Goal: Use online tool/utility: Utilize a website feature to perform a specific function

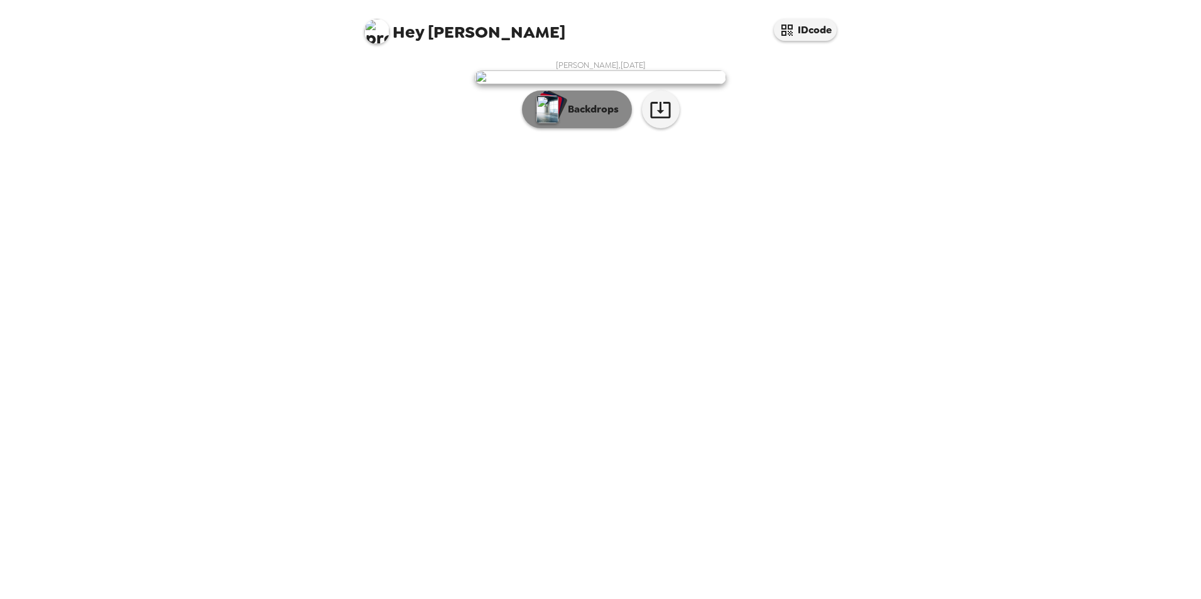
click at [554, 123] on img "button" at bounding box center [548, 110] width 22 height 28
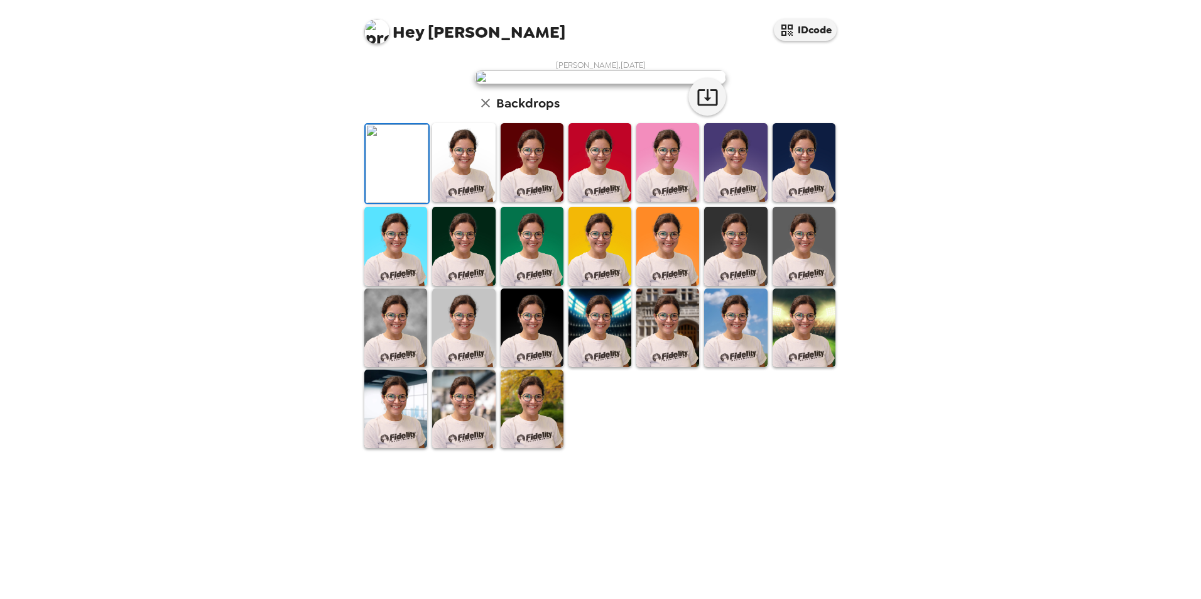
scroll to position [126, 0]
click at [672, 367] on img at bounding box center [667, 327] width 63 height 79
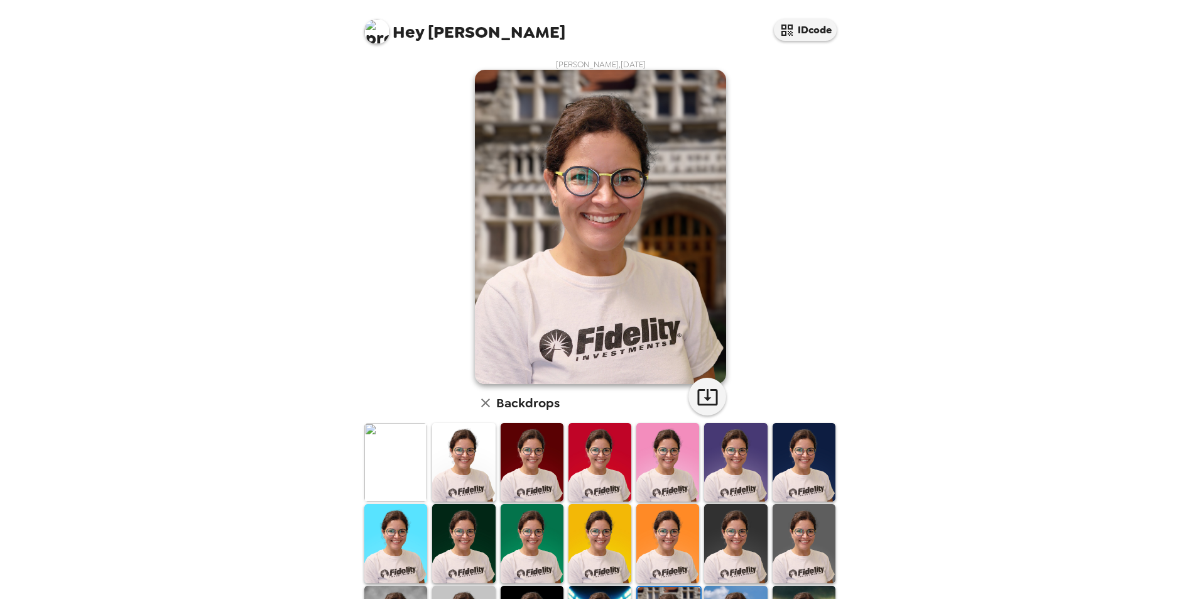
scroll to position [0, 0]
click at [648, 455] on img at bounding box center [667, 462] width 63 height 79
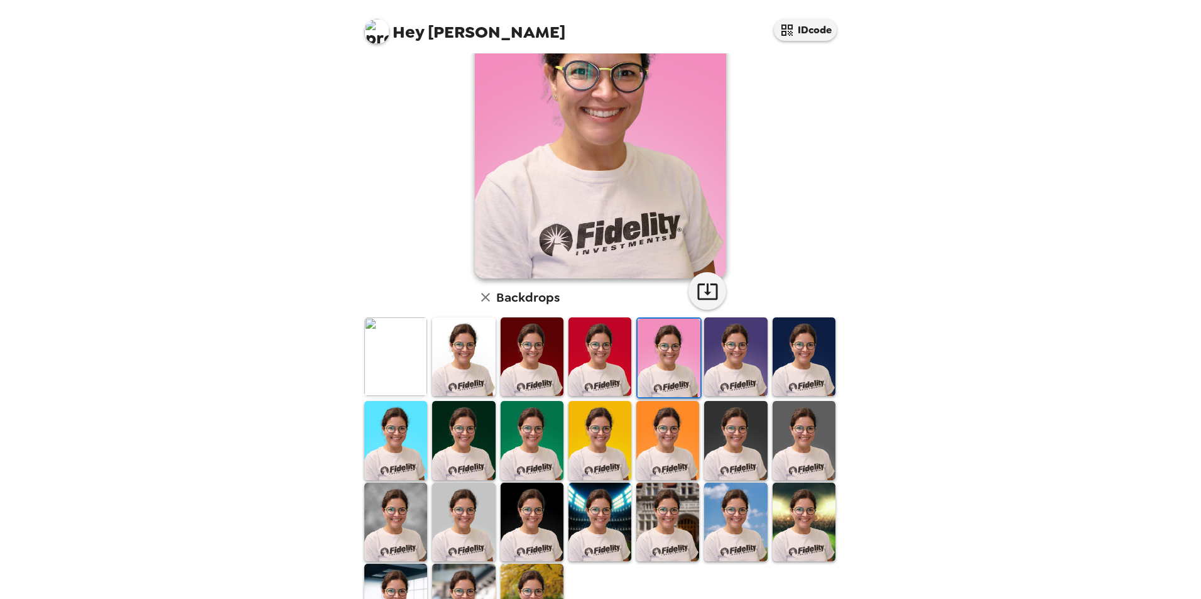
scroll to position [126, 0]
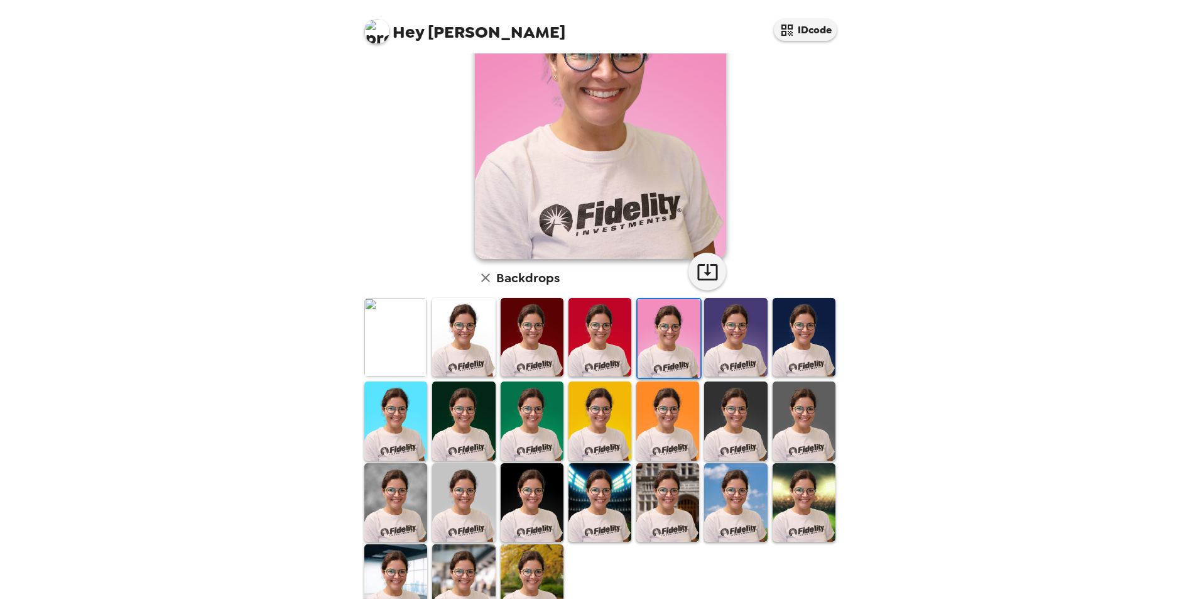
click at [814, 502] on img at bounding box center [804, 502] width 63 height 79
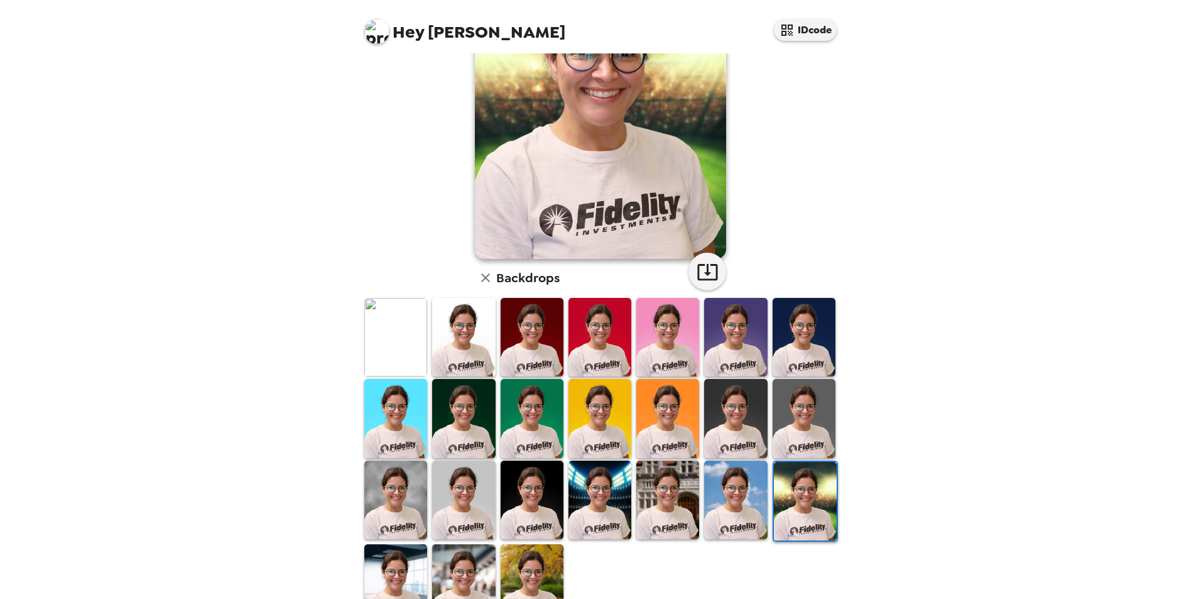
click at [388, 372] on img at bounding box center [395, 337] width 63 height 79
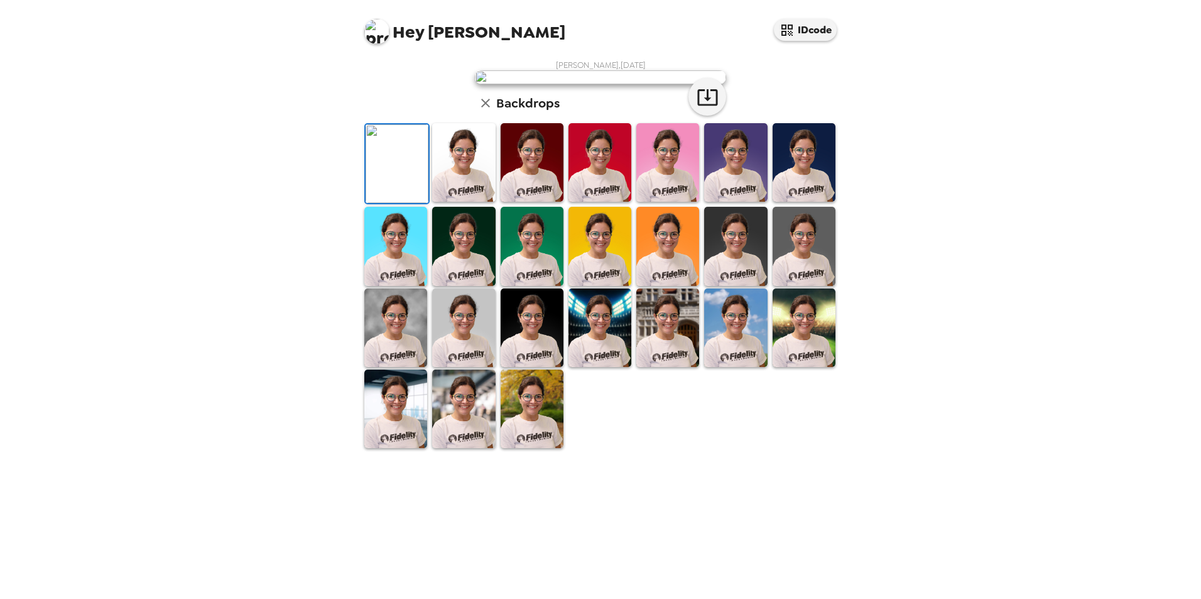
scroll to position [0, 0]
drag, startPoint x: 550, startPoint y: 205, endPoint x: 295, endPoint y: 231, distance: 257.0
click at [295, 231] on div "Hey [PERSON_NAME] IDcode [PERSON_NAME] , [DATE] Backdrops" at bounding box center [600, 299] width 1201 height 599
click at [401, 448] on img at bounding box center [395, 408] width 63 height 79
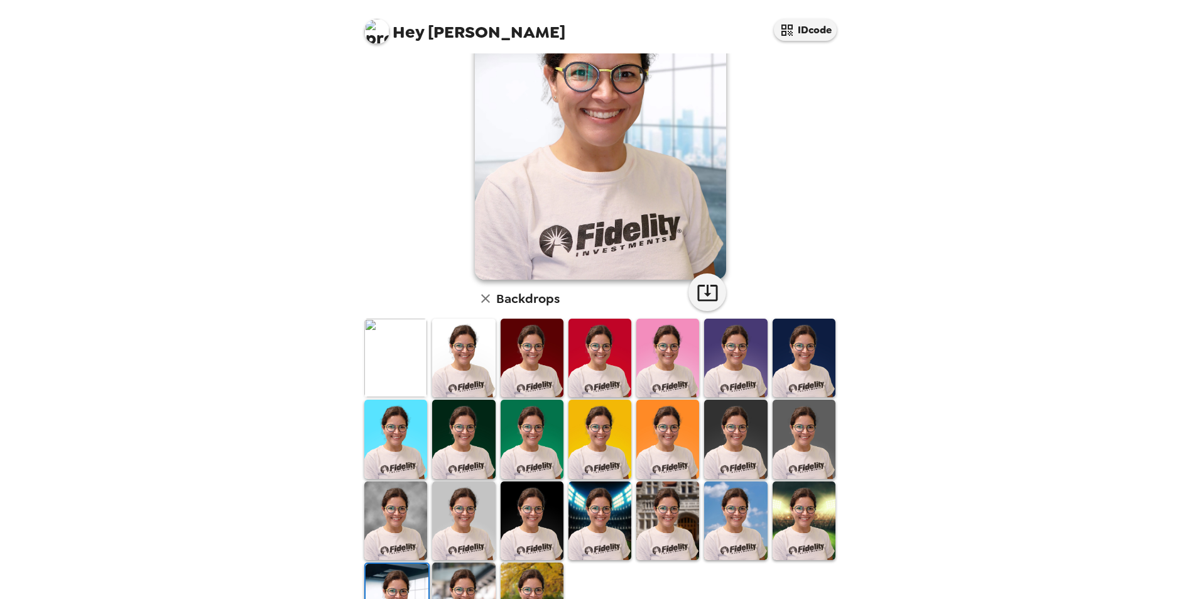
scroll to position [126, 0]
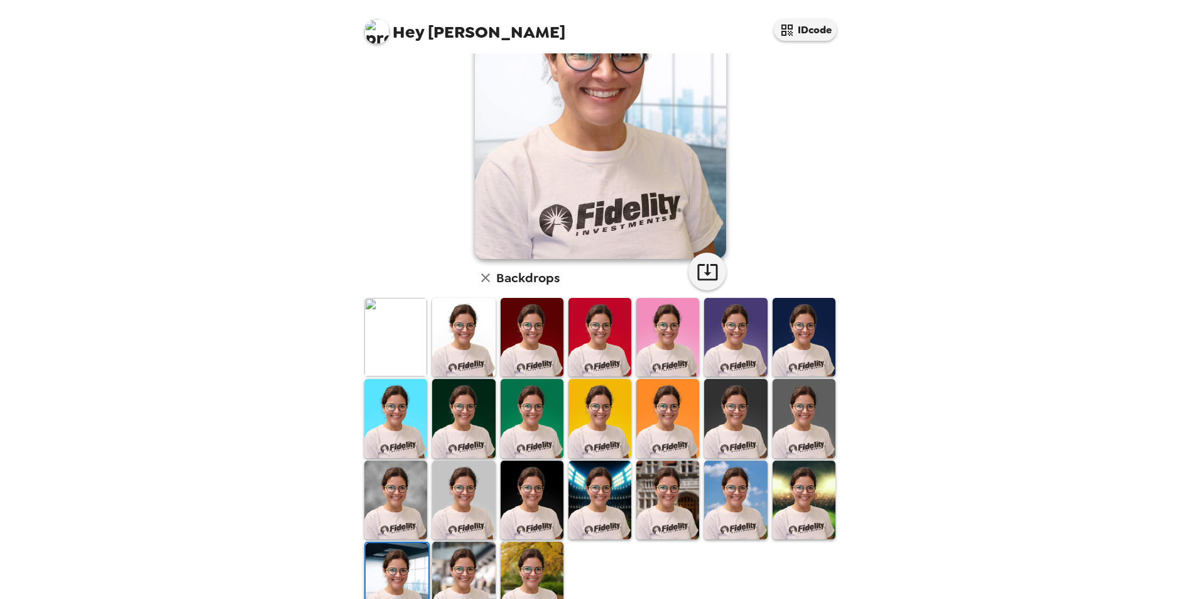
click at [370, 335] on img at bounding box center [395, 337] width 63 height 79
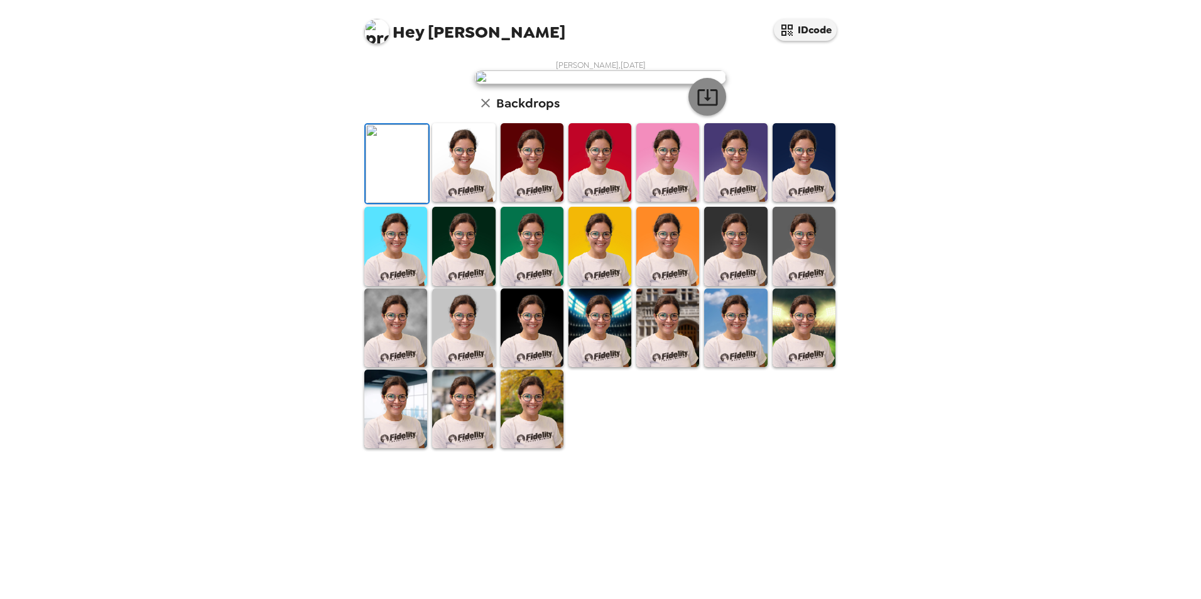
click at [707, 116] on button "button" at bounding box center [708, 97] width 38 height 38
